Goal: Information Seeking & Learning: Check status

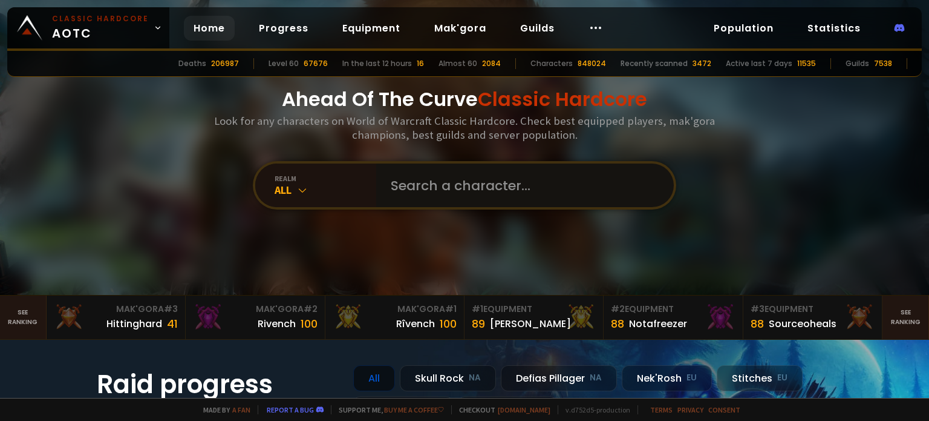
click at [430, 191] on input "text" at bounding box center [522, 185] width 276 height 44
click at [430, 191] on input "waladead" at bounding box center [516, 185] width 265 height 44
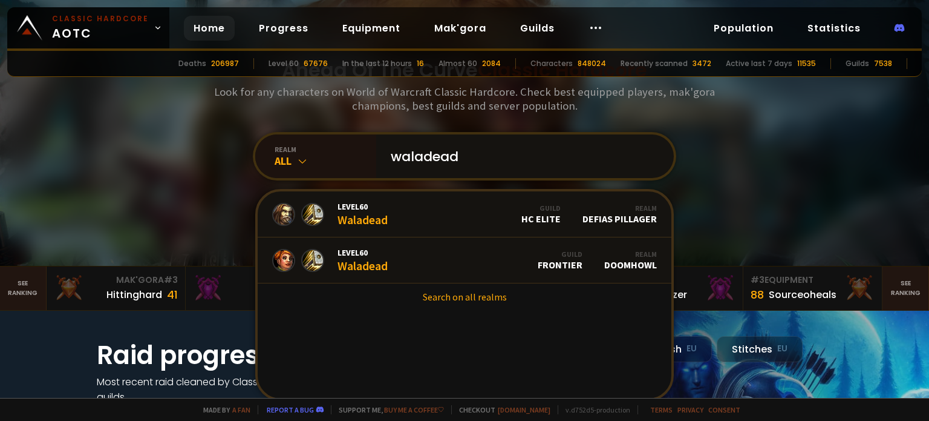
scroll to position [38, 0]
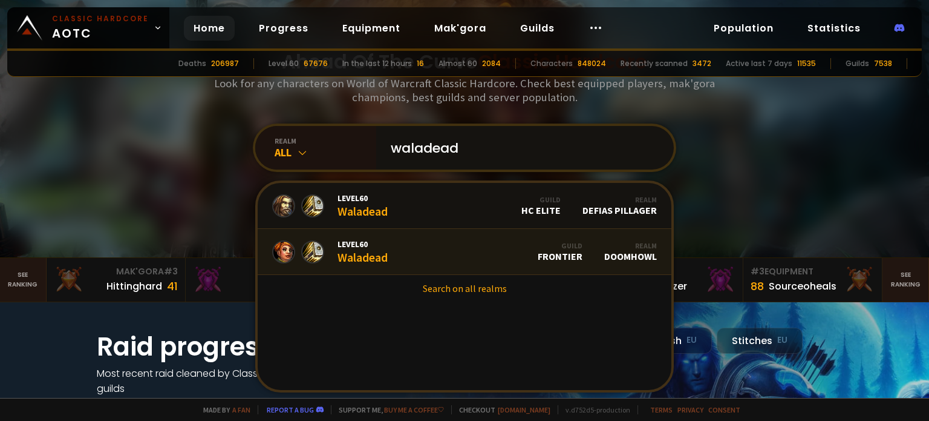
type input "waladead"
click at [403, 246] on link "Level 60 Waladead Guild Frontier Realm Doomhowl" at bounding box center [465, 252] width 414 height 46
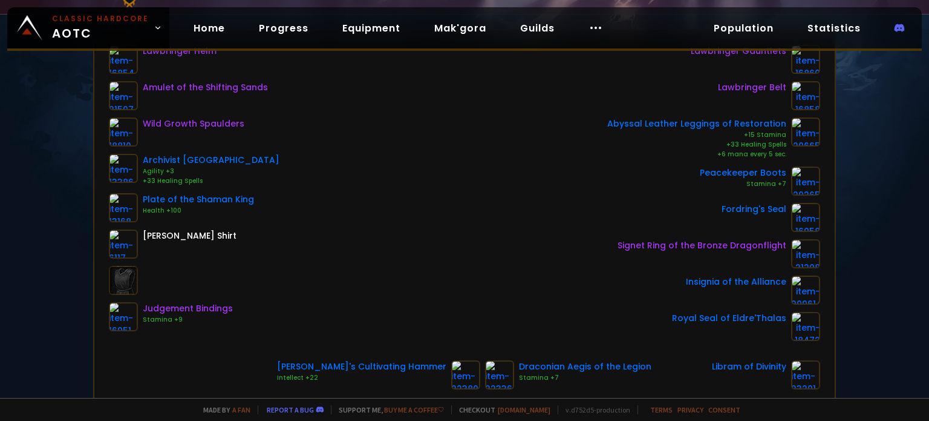
scroll to position [165, 0]
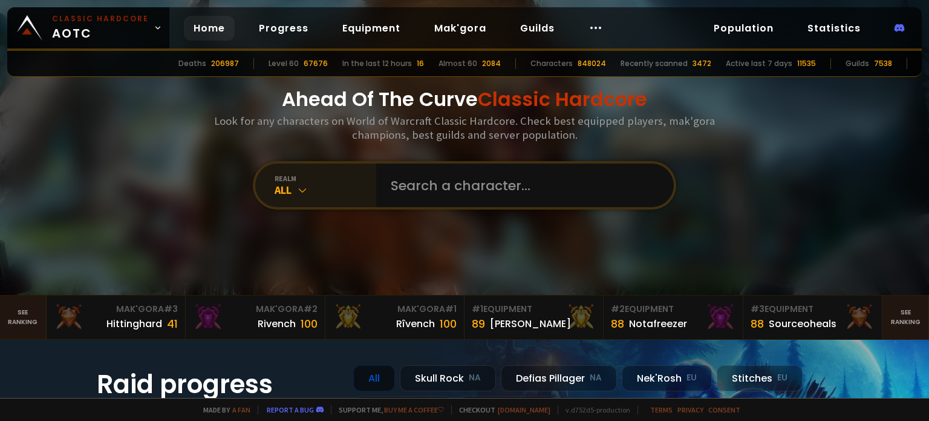
click at [346, 192] on div "All" at bounding box center [326, 190] width 102 height 14
click at [419, 184] on input "text" at bounding box center [522, 185] width 276 height 44
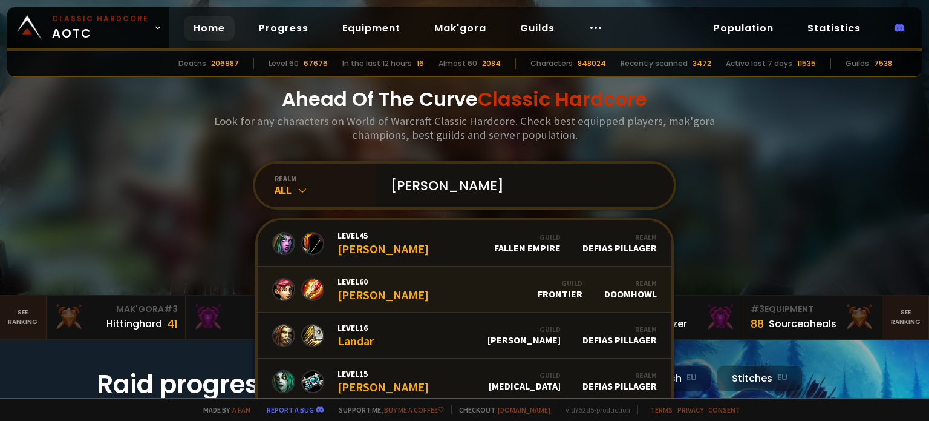
type input "[PERSON_NAME]"
click at [424, 299] on link "Level 60 [PERSON_NAME] Guild Frontier Realm Doomhowl" at bounding box center [465, 289] width 414 height 46
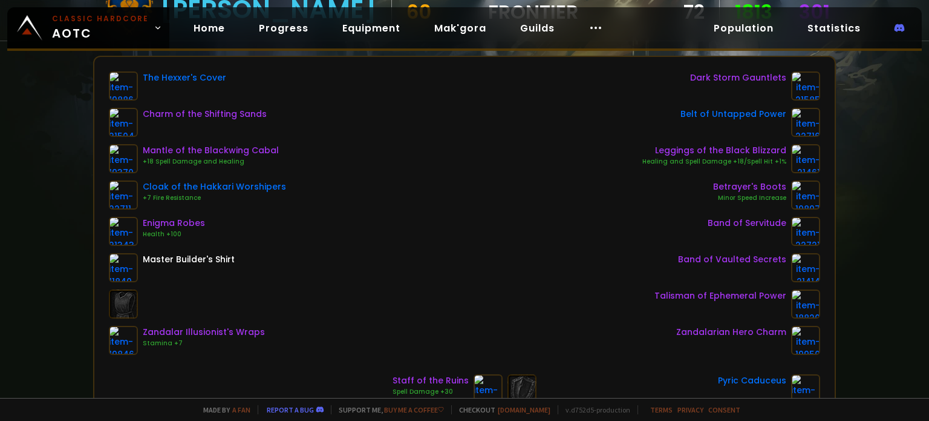
scroll to position [160, 0]
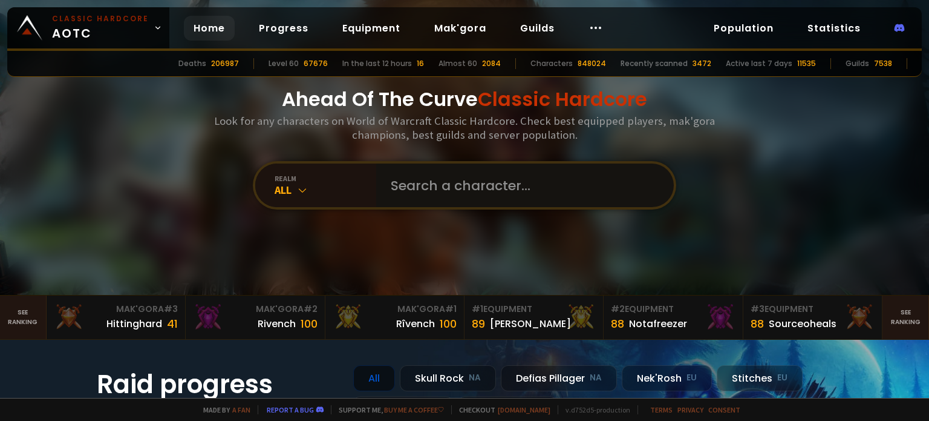
click at [433, 193] on input "text" at bounding box center [522, 185] width 276 height 44
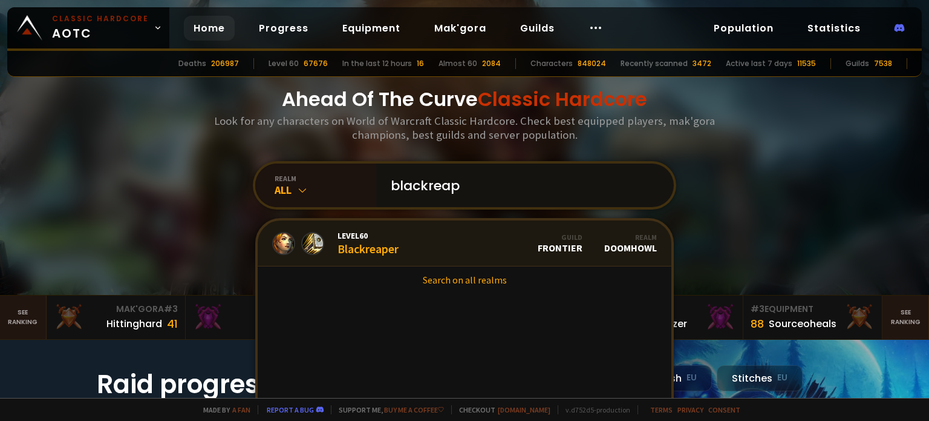
type input "blackreap"
click at [407, 254] on link "Level 60 Blackreaper Guild Frontier Realm Doomhowl" at bounding box center [465, 243] width 414 height 46
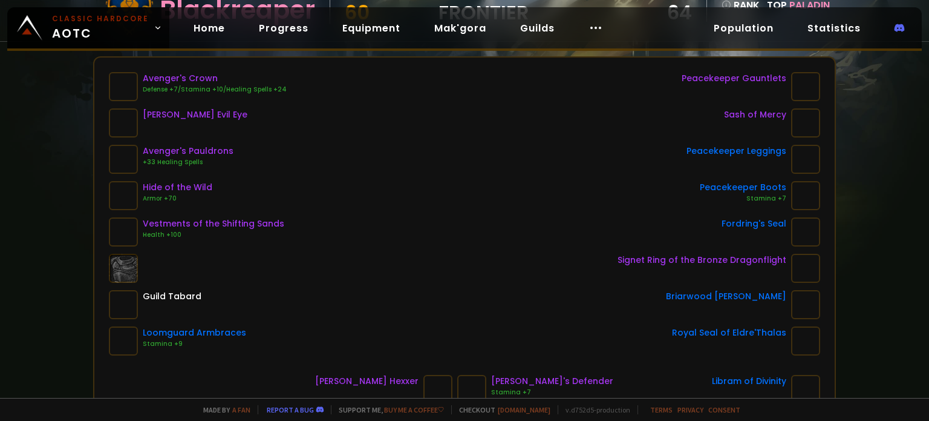
scroll to position [159, 0]
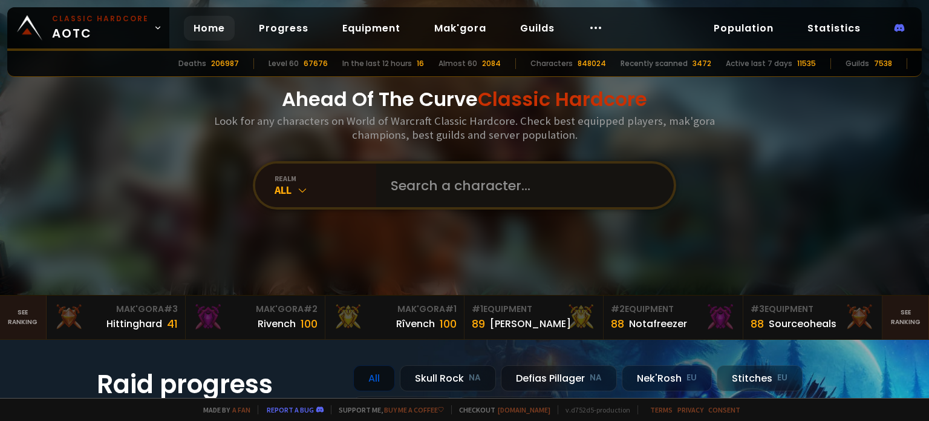
click at [450, 183] on input "text" at bounding box center [522, 185] width 276 height 44
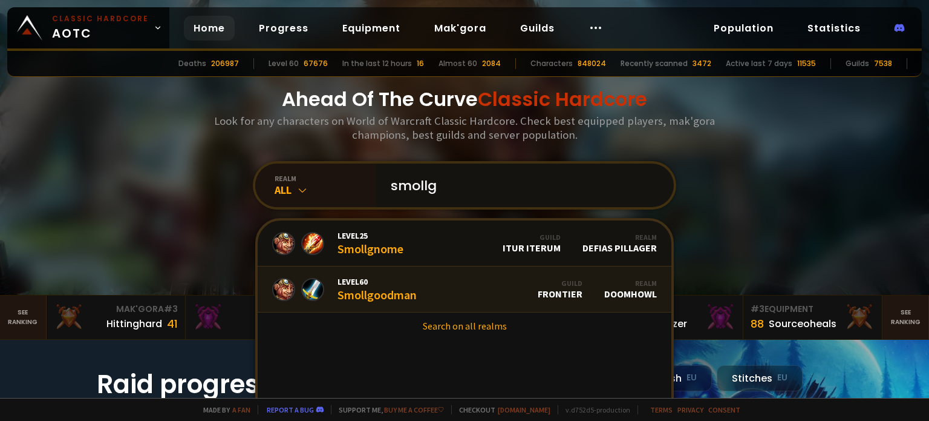
type input "smollg"
click at [401, 285] on span "Level 60" at bounding box center [377, 281] width 79 height 11
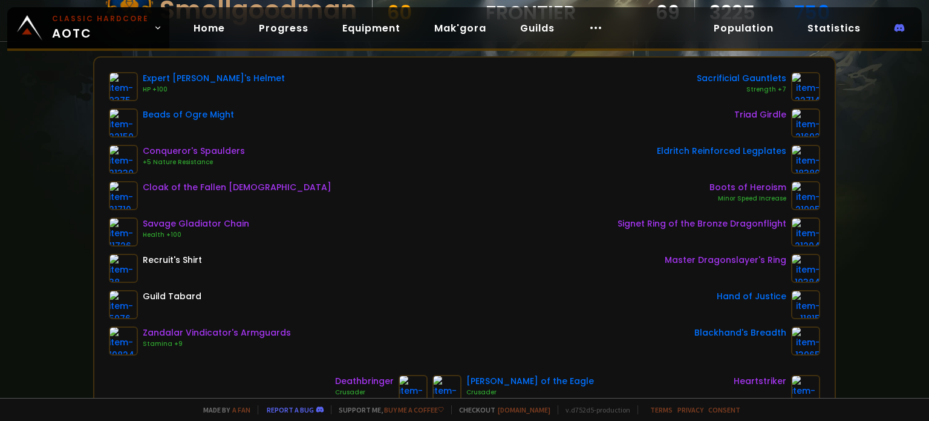
scroll to position [157, 0]
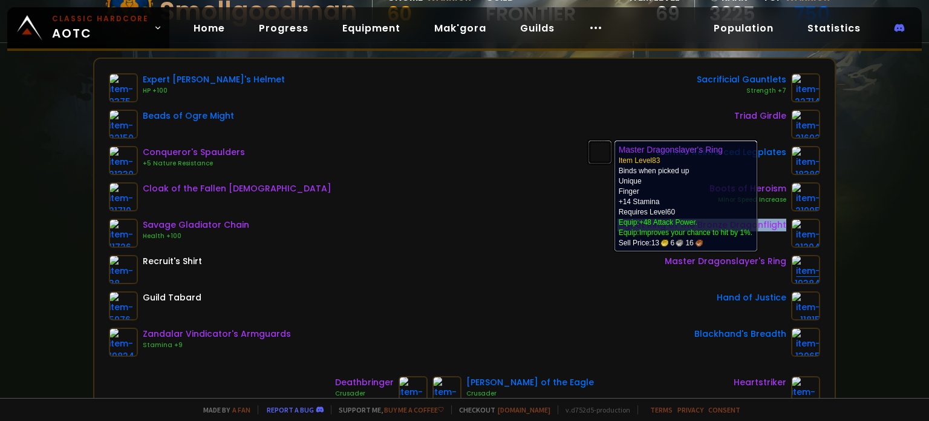
drag, startPoint x: 588, startPoint y: 244, endPoint x: 799, endPoint y: 268, distance: 211.9
click at [799, 268] on div "Expert Goldminer's Helmet HP +100 Beads of Ogre Might Conqueror's Spaulders +5 …" at bounding box center [465, 214] width 712 height 283
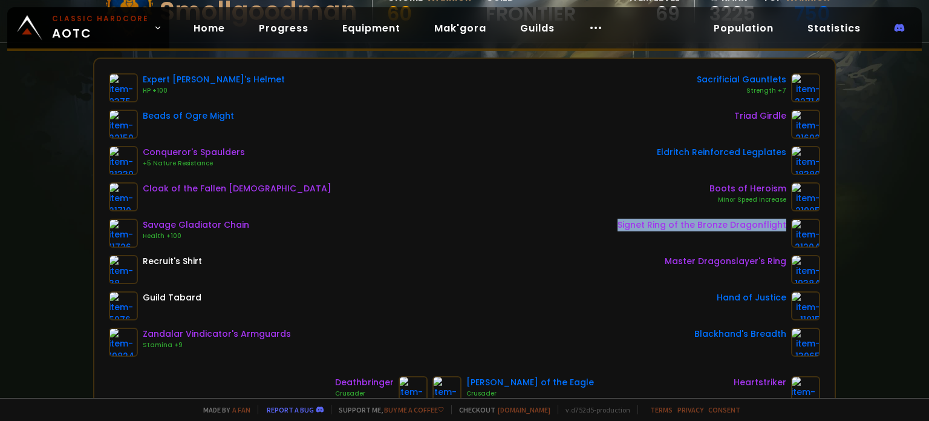
click at [459, 229] on div "Expert Goldminer's Helmet HP +100 Beads of Ogre Might Conqueror's Spaulders +5 …" at bounding box center [465, 214] width 712 height 283
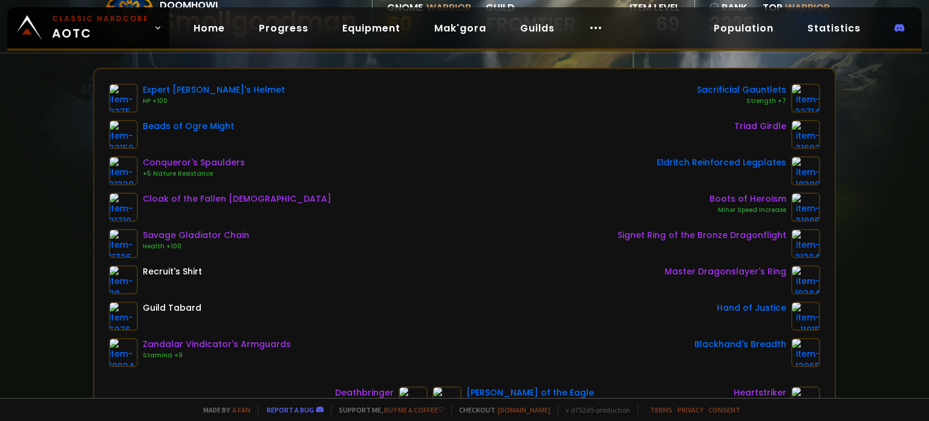
scroll to position [148, 0]
